Goal: Task Accomplishment & Management: Complete application form

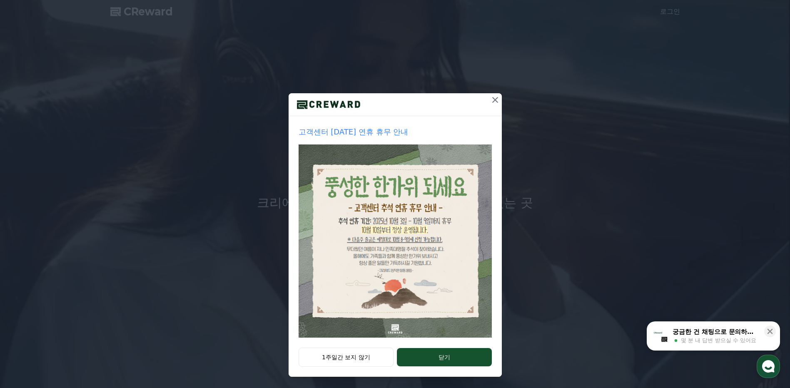
scroll to position [9, 0]
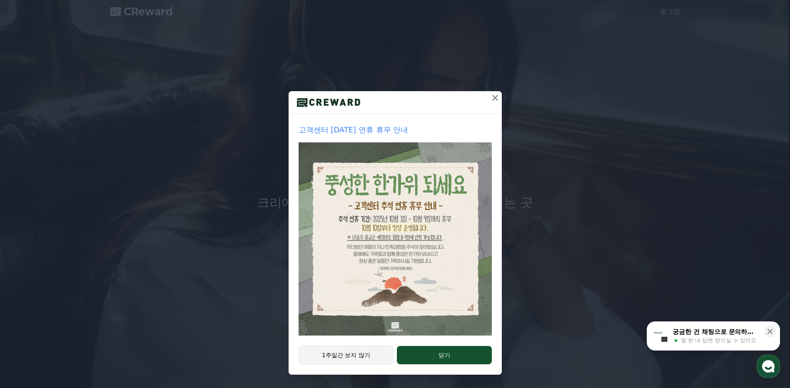
click at [348, 355] on button "1주일간 보지 않기" at bounding box center [346, 355] width 95 height 19
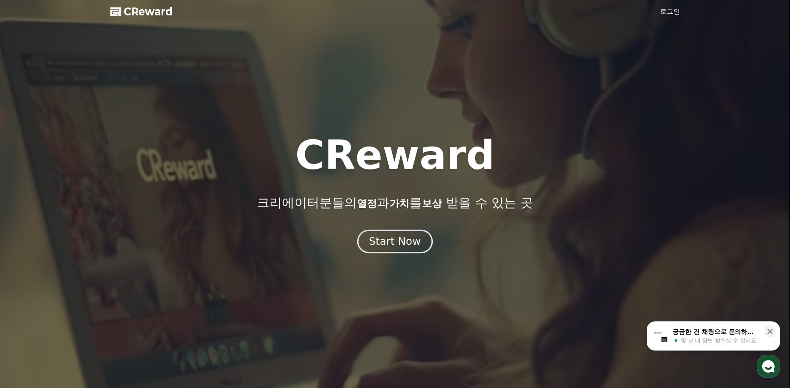
click at [416, 235] on div "Start Now" at bounding box center [395, 241] width 52 height 14
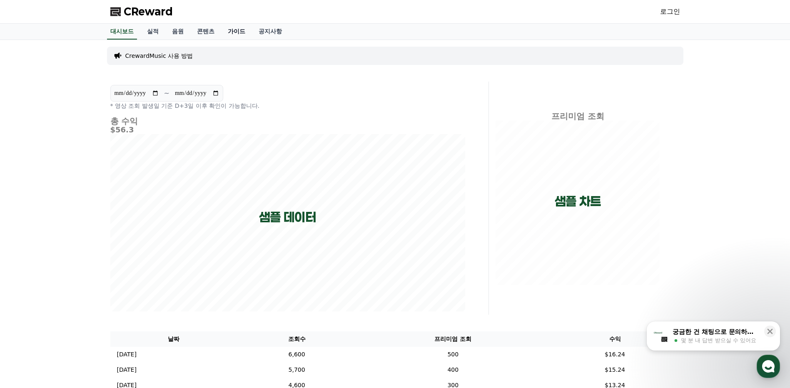
click at [244, 33] on link "가이드" at bounding box center [236, 32] width 31 height 16
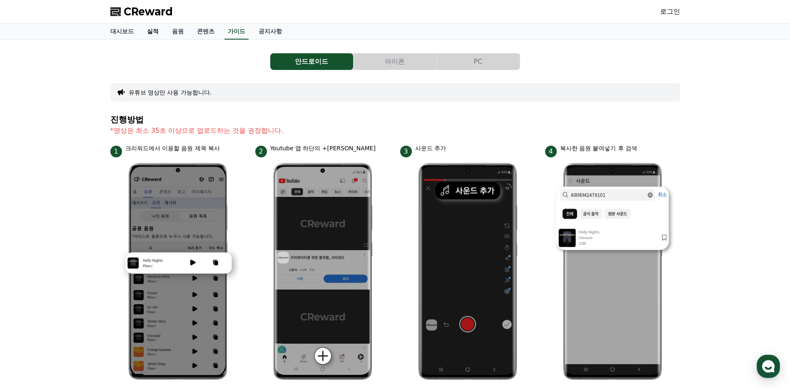
click at [150, 31] on link "실적" at bounding box center [152, 32] width 25 height 16
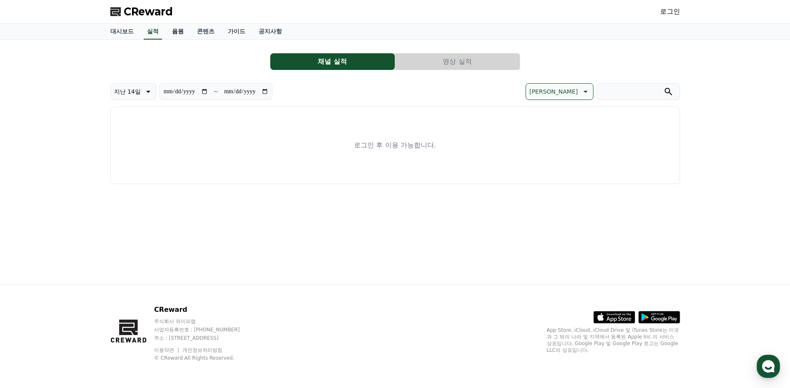
click at [169, 31] on link "음원" at bounding box center [177, 32] width 25 height 16
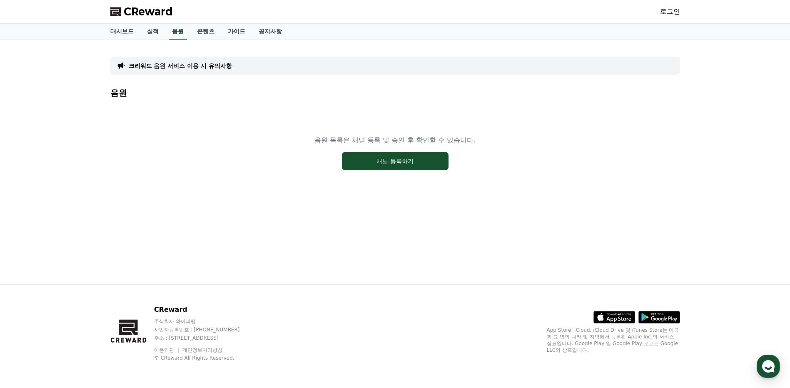
click at [218, 67] on p "크리워드 음원 서비스 이용 시 유의사항" at bounding box center [180, 66] width 103 height 8
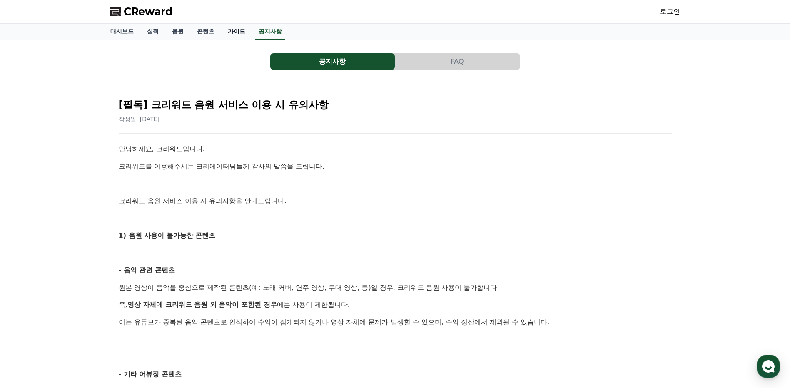
click at [234, 35] on link "가이드" at bounding box center [236, 32] width 31 height 16
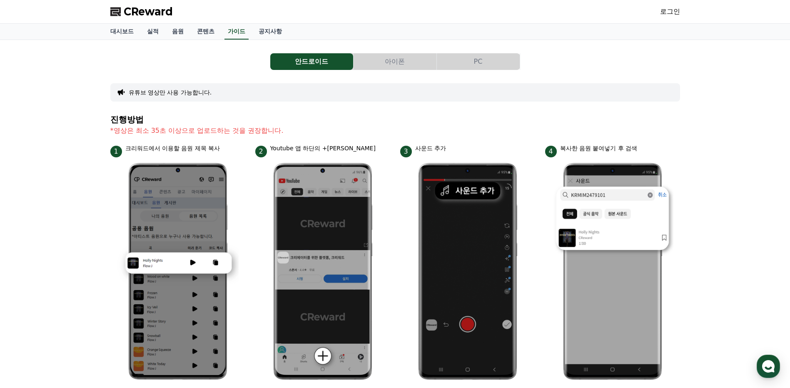
click at [475, 66] on button "PC" at bounding box center [478, 61] width 83 height 17
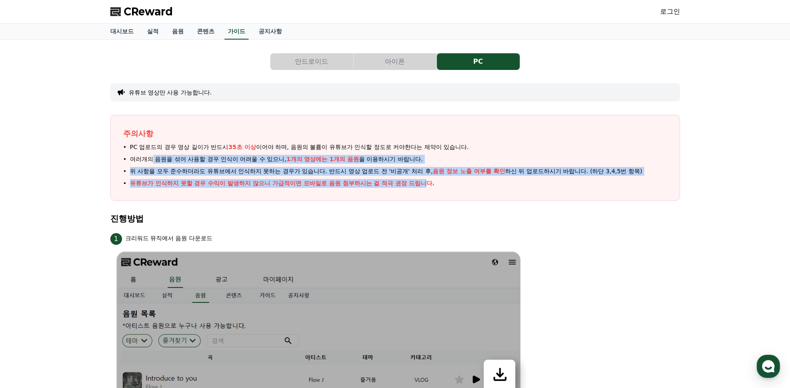
drag, startPoint x: 151, startPoint y: 159, endPoint x: 424, endPoint y: 184, distance: 274.3
click at [424, 184] on ul "PC 업로드의 경우 영상 길이가 반드시 35초 이상 이어야 하며, 음원의 볼륨이 유튜브가 인식할 정도로 커야한다는 제약이 있습니다. 여러개의 …" at bounding box center [395, 165] width 544 height 45
drag, startPoint x: 424, startPoint y: 184, endPoint x: 329, endPoint y: 197, distance: 95.8
click at [331, 197] on div "주의사항 PC 업로드의 경우 영상 길이가 반드시 35초 이상 이어야 하며, 음원의 볼륨이 유튜브가 인식할 정도로 커야한다는 제약이 있습니다. …" at bounding box center [395, 158] width 570 height 86
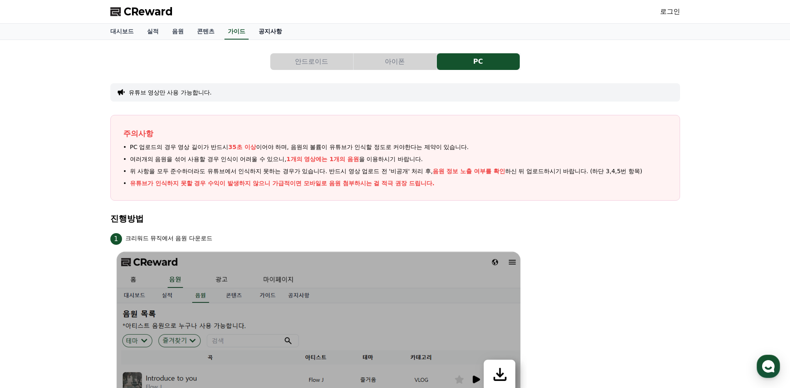
click at [276, 30] on link "공지사항" at bounding box center [270, 32] width 37 height 16
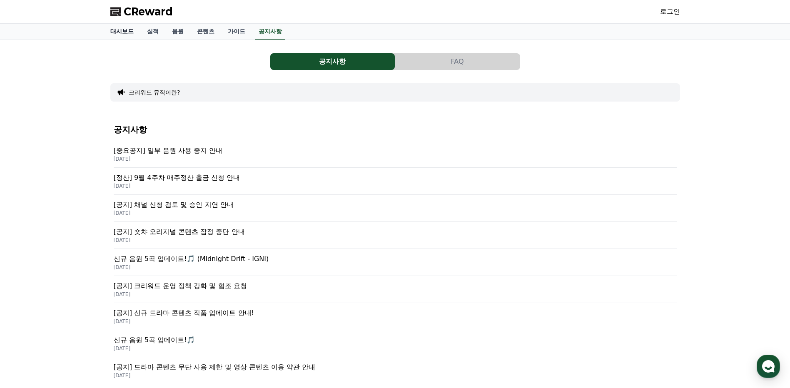
click at [123, 32] on link "대시보드" at bounding box center [122, 32] width 37 height 16
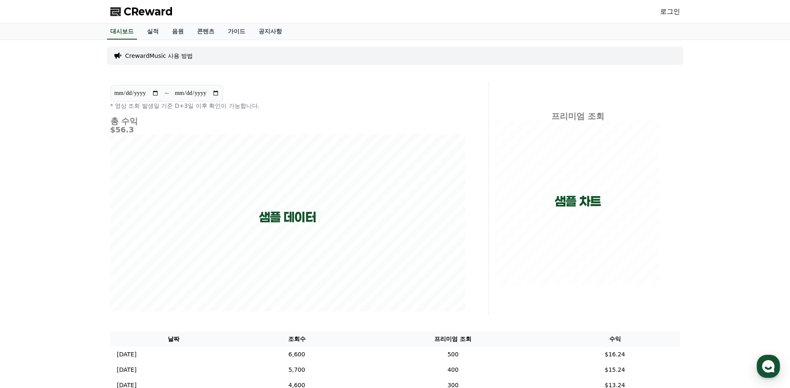
click at [138, 10] on span "CReward" at bounding box center [148, 11] width 49 height 13
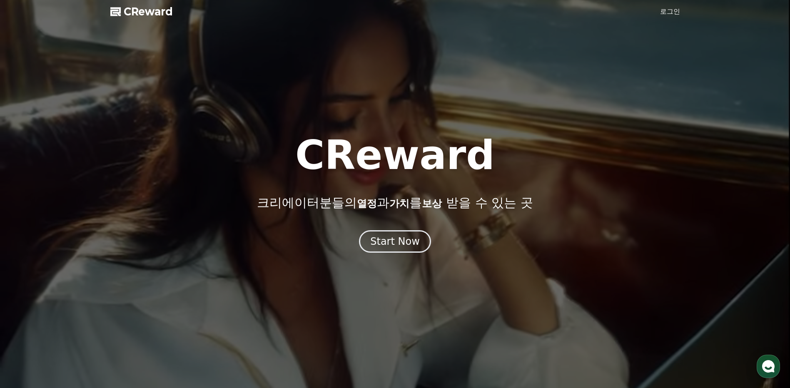
click at [159, 12] on span "CReward" at bounding box center [148, 11] width 49 height 13
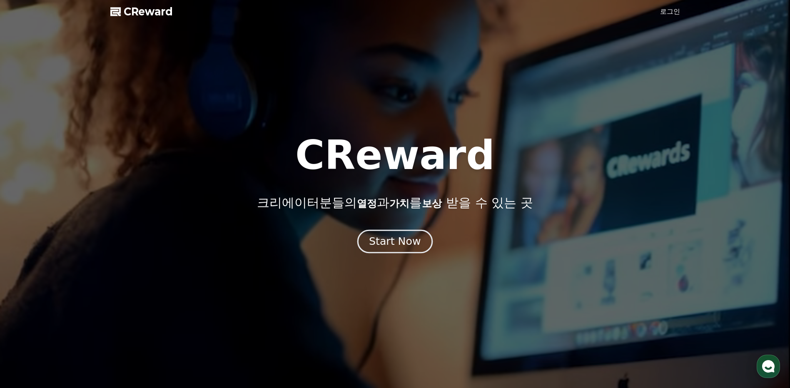
click at [418, 248] on div "Start Now" at bounding box center [395, 241] width 52 height 14
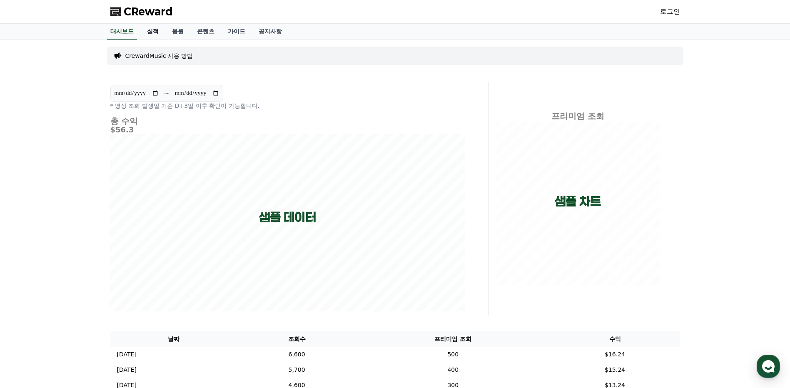
click at [159, 32] on link "실적" at bounding box center [152, 32] width 25 height 16
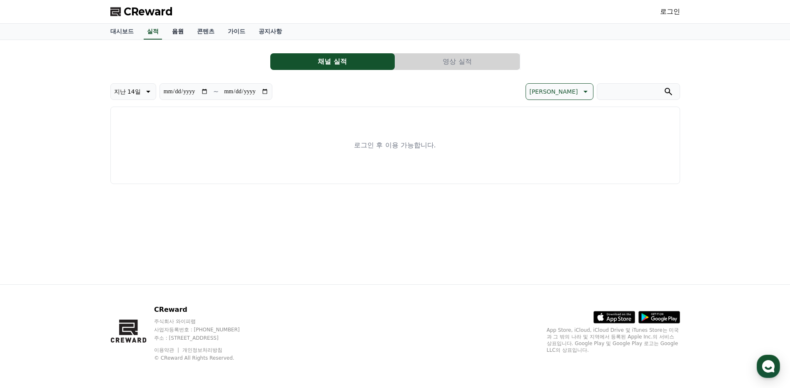
click at [182, 30] on link "음원" at bounding box center [177, 32] width 25 height 16
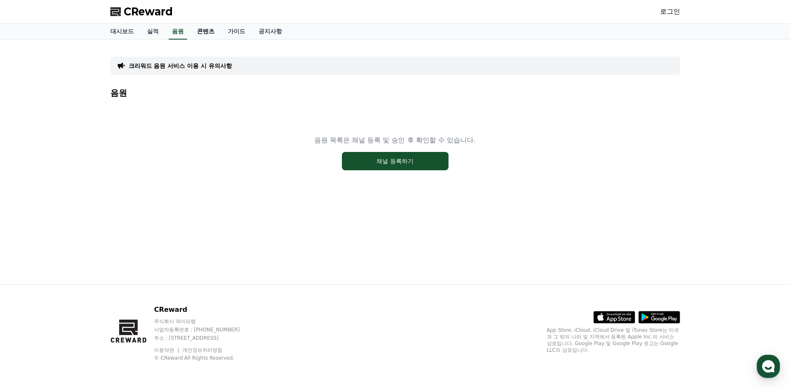
click at [204, 34] on link "콘텐츠" at bounding box center [205, 32] width 31 height 16
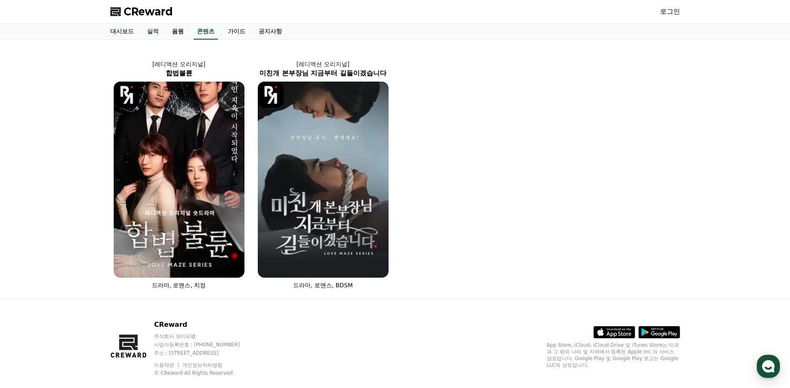
click at [179, 30] on link "음원" at bounding box center [177, 32] width 25 height 16
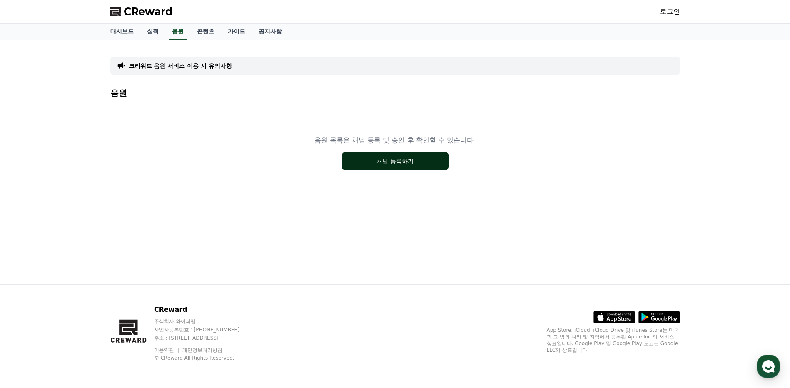
click at [382, 166] on button "채널 등록하기" at bounding box center [395, 161] width 107 height 18
